Goal: Task Accomplishment & Management: Use online tool/utility

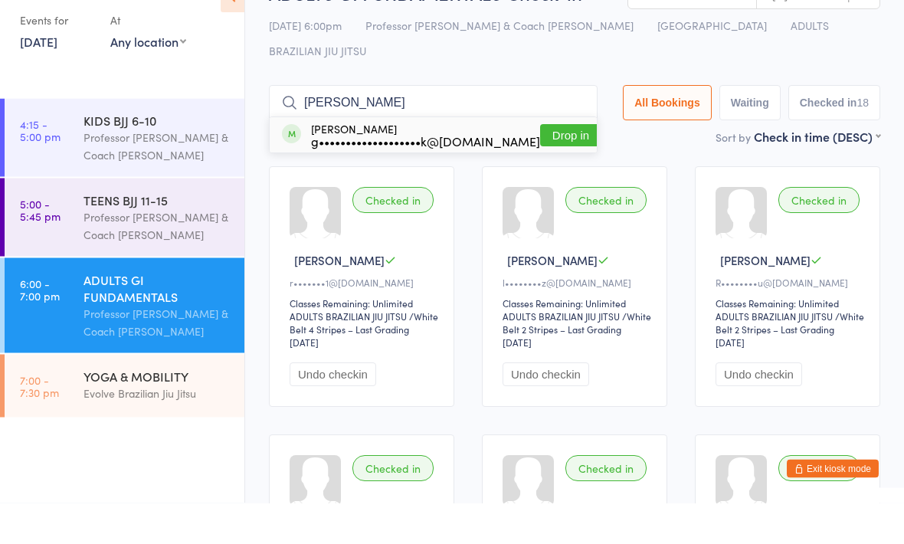
type input "[PERSON_NAME]"
click at [540, 165] on button "Drop in" at bounding box center [570, 176] width 61 height 22
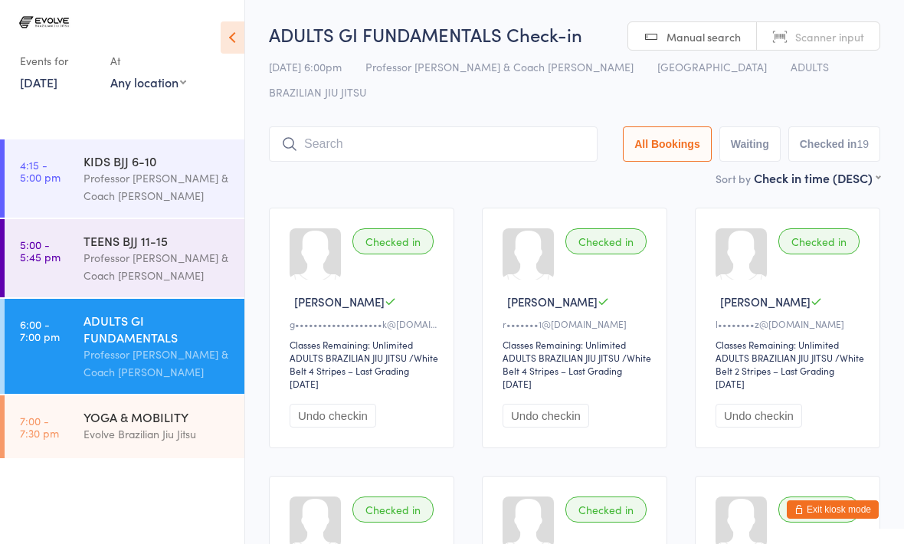
click at [843, 509] on button "Exit kiosk mode" at bounding box center [833, 509] width 92 height 18
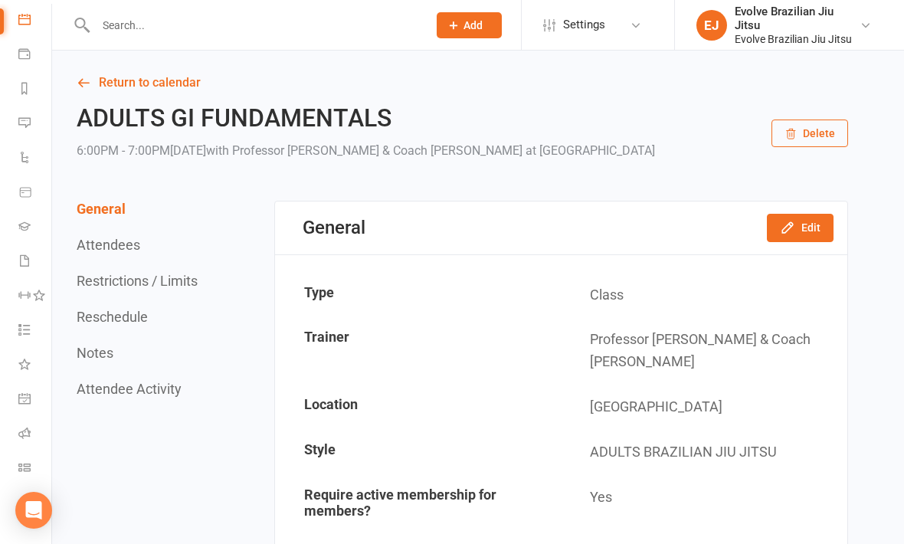
scroll to position [143, 0]
click at [26, 440] on link "Roll call" at bounding box center [35, 435] width 34 height 34
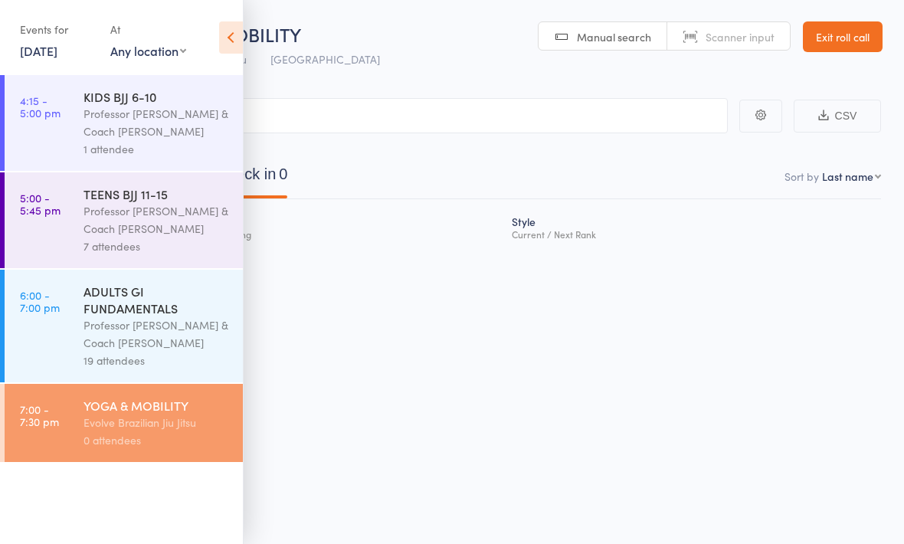
click at [139, 344] on div "Professor [PERSON_NAME] & Coach [PERSON_NAME]" at bounding box center [157, 333] width 146 height 35
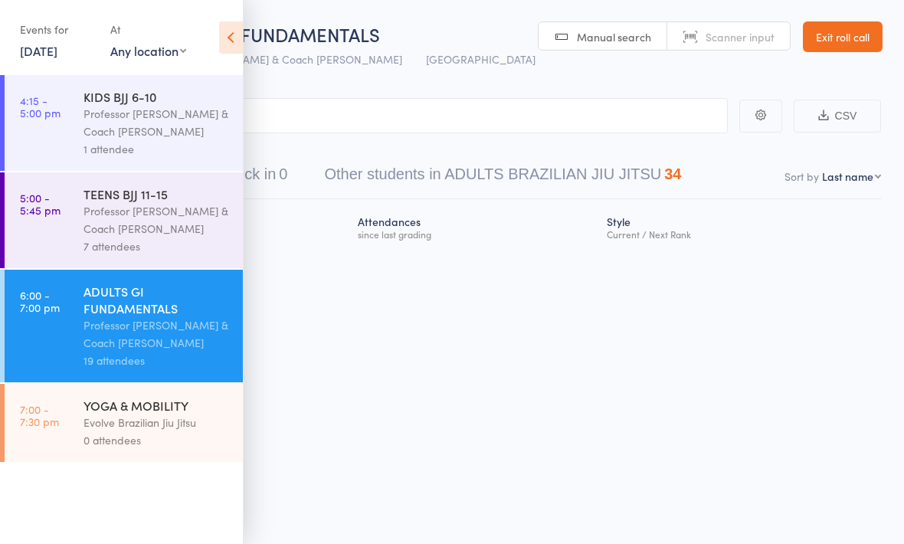
click at [247, 35] on span "ADULTS GI FUNDAMENTALS" at bounding box center [263, 33] width 233 height 25
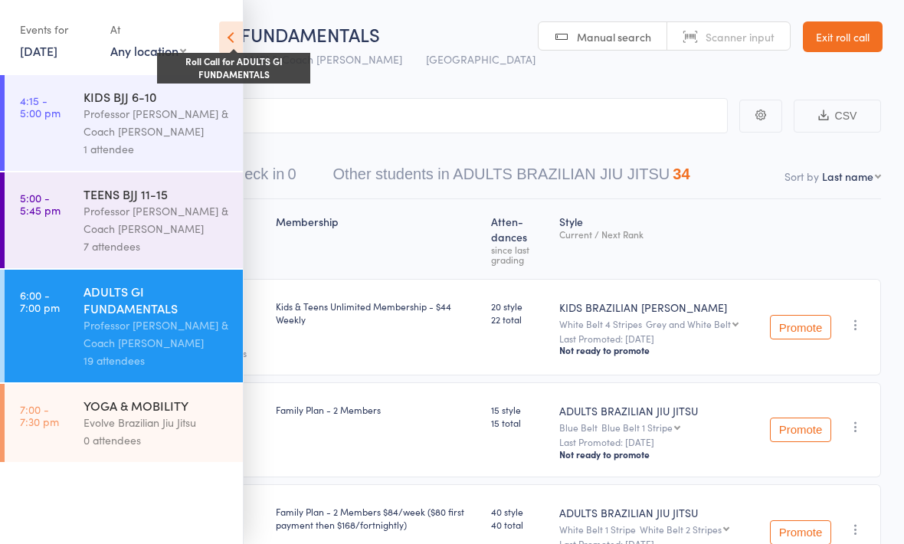
click at [233, 44] on icon at bounding box center [231, 37] width 24 height 32
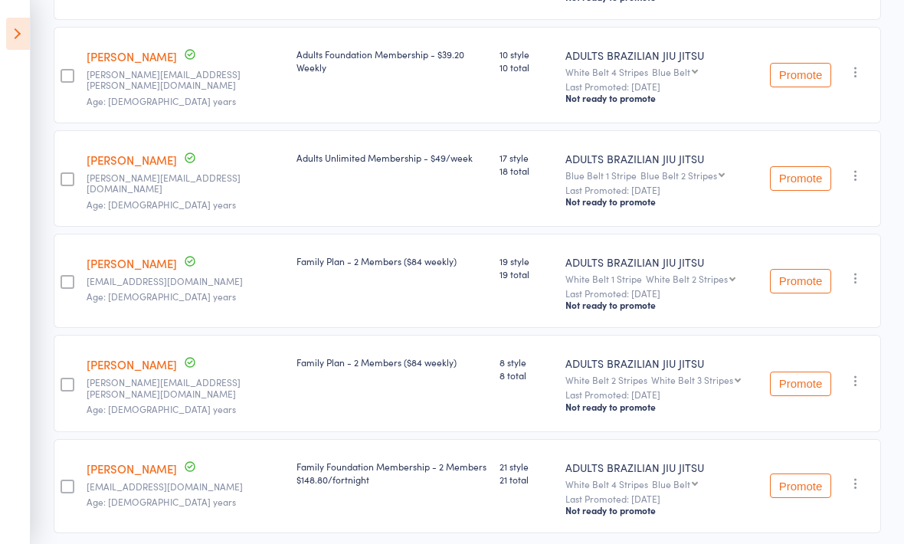
scroll to position [1725, 0]
